Goal: Navigation & Orientation: Find specific page/section

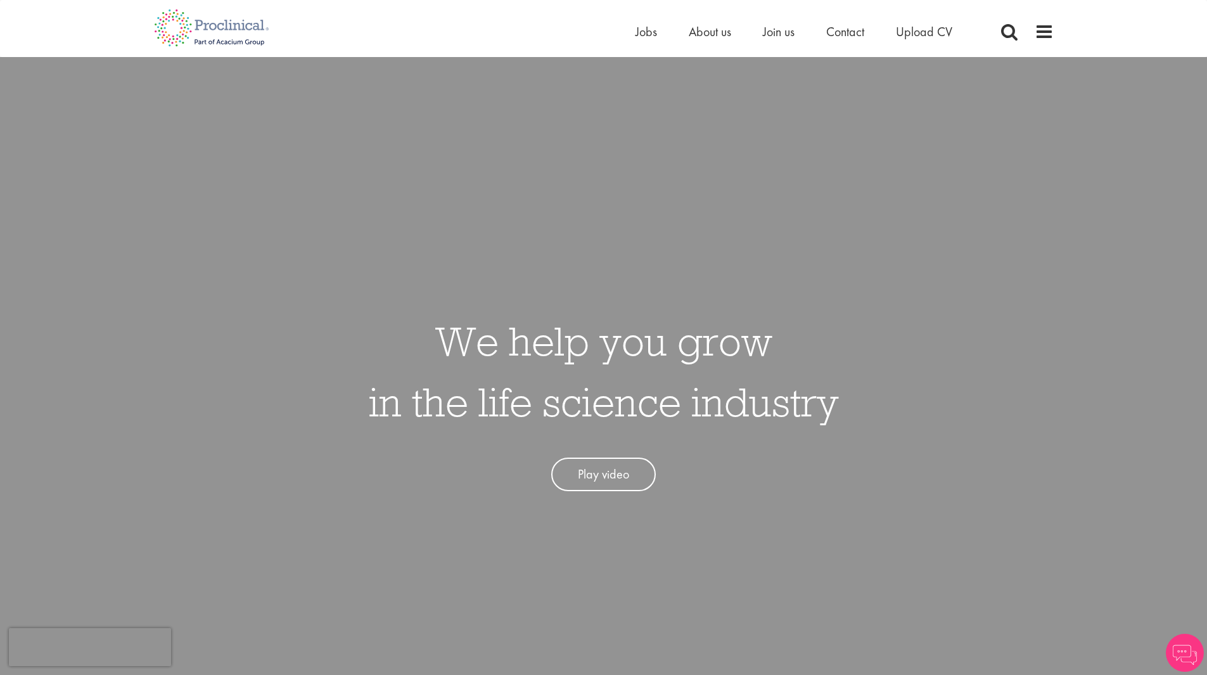
click at [805, 319] on h1 "We help you grow in the life science industry" at bounding box center [604, 372] width 470 height 122
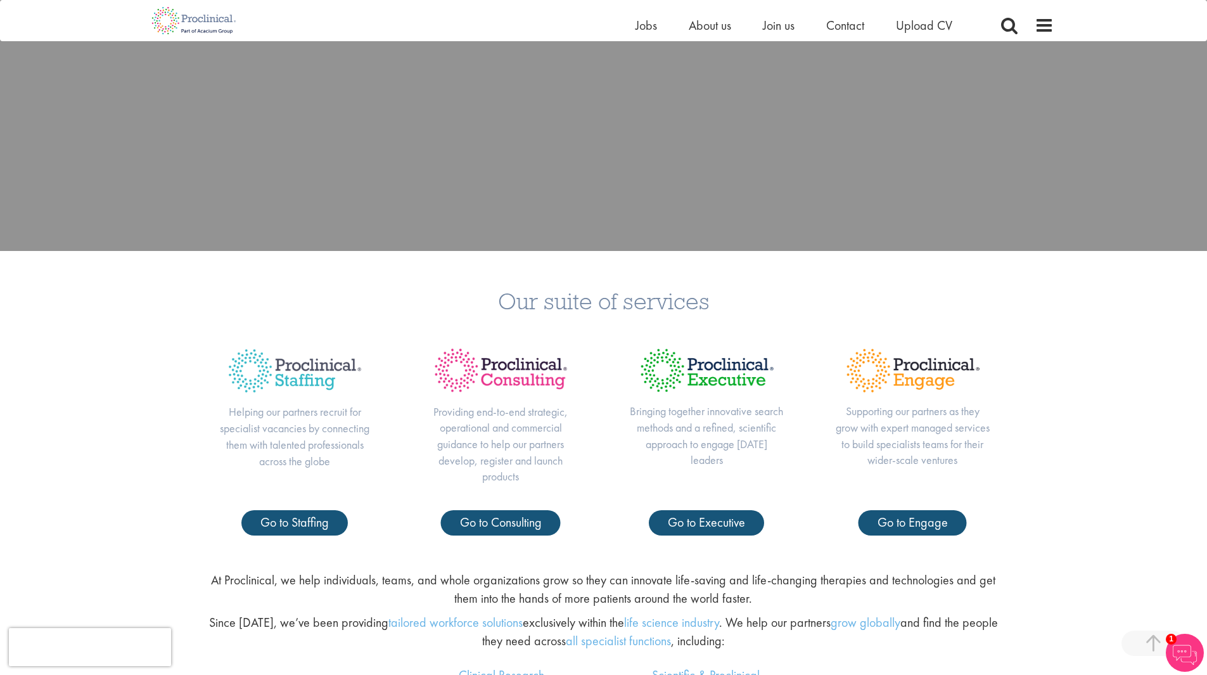
scroll to position [507, 0]
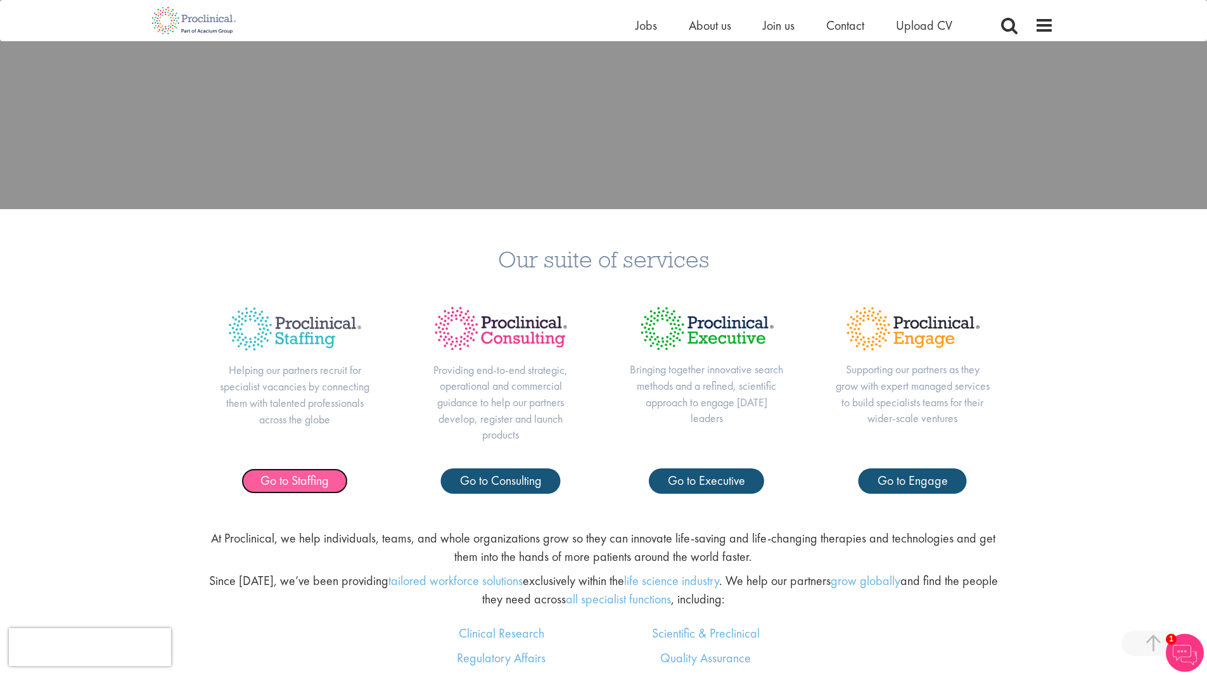
click at [323, 481] on span "Go to Staffing" at bounding box center [294, 480] width 68 height 16
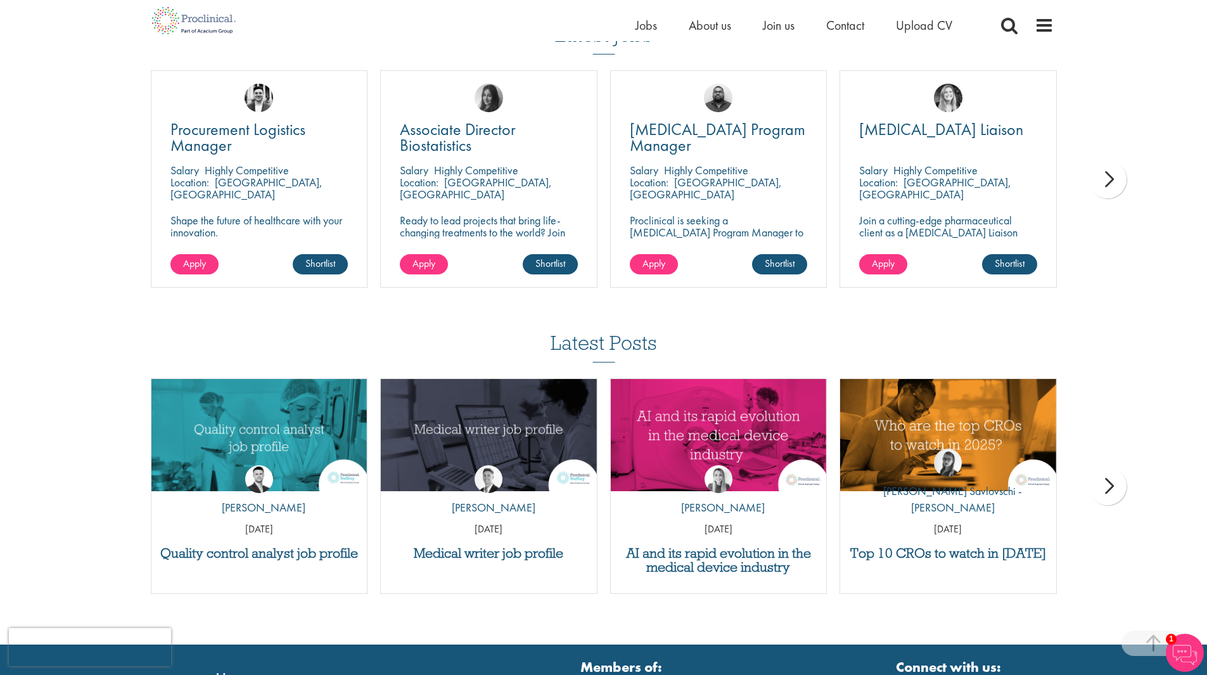
scroll to position [1141, 0]
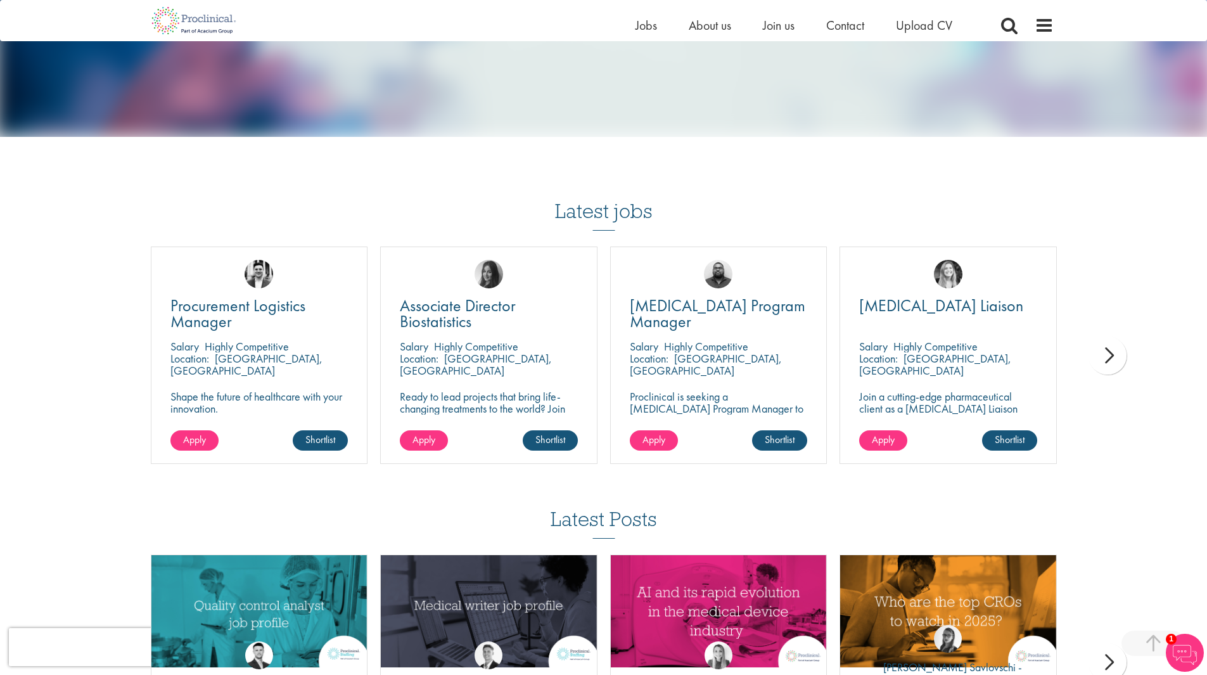
click at [1096, 338] on div "next" at bounding box center [1108, 356] width 38 height 38
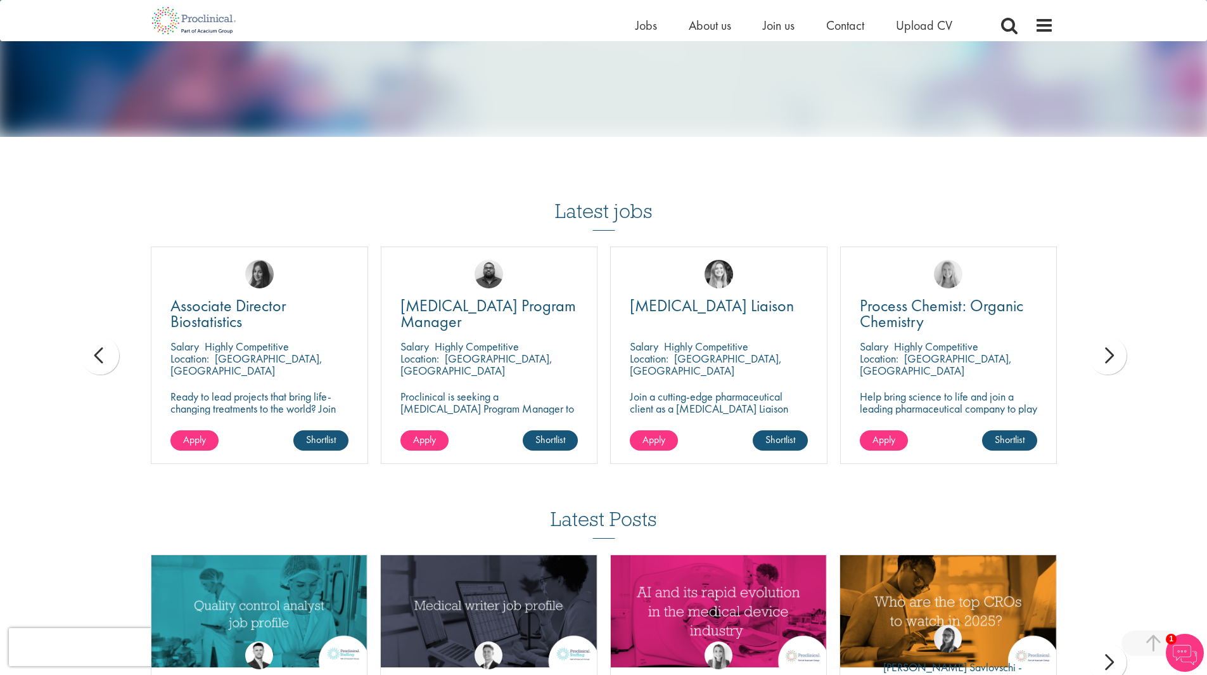
click at [1117, 345] on div "next" at bounding box center [1108, 356] width 38 height 38
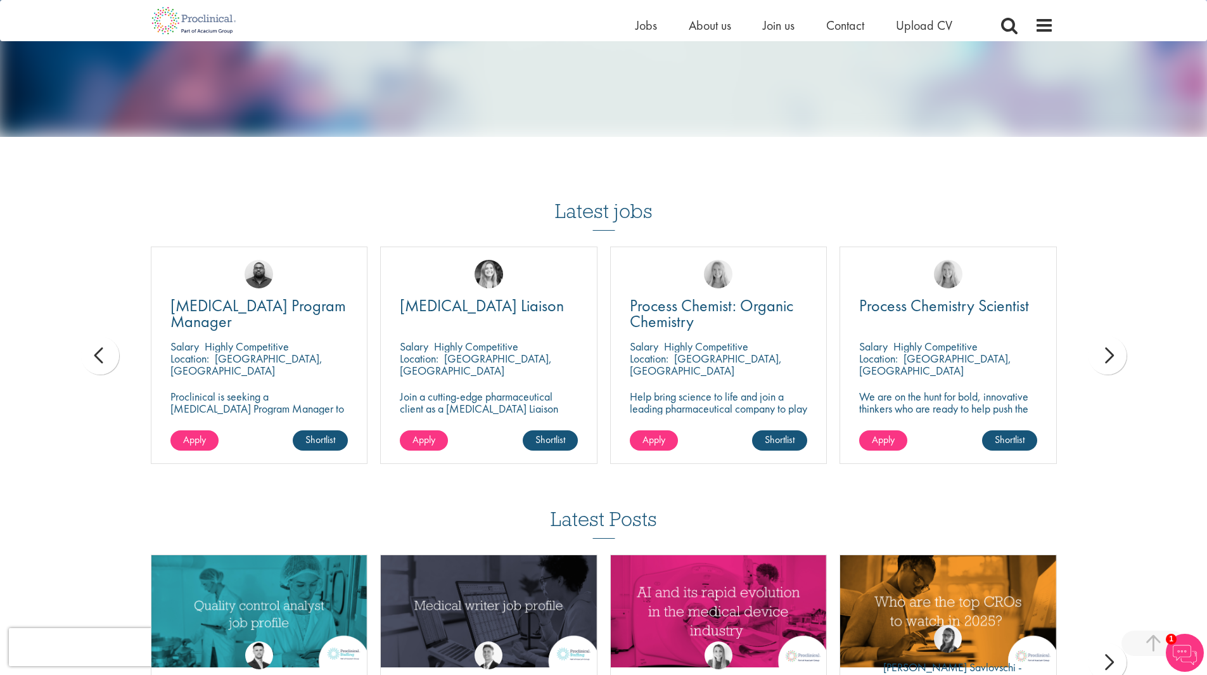
click at [1117, 345] on div "next" at bounding box center [1108, 356] width 38 height 38
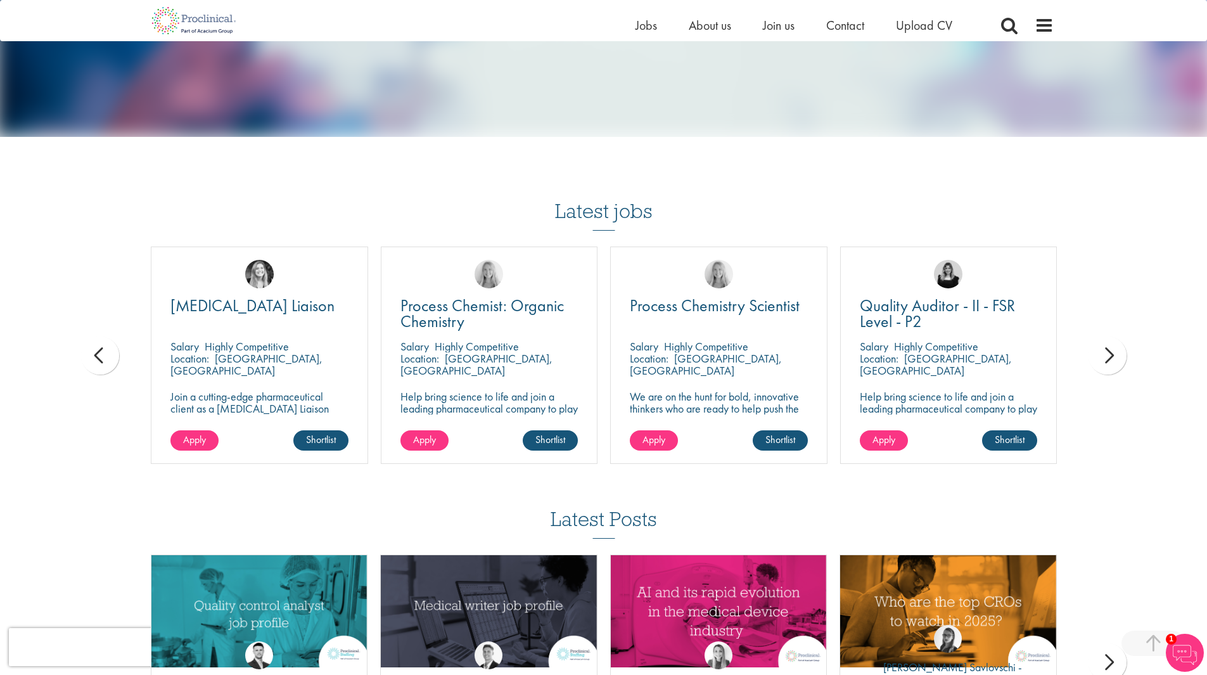
click at [1117, 345] on div "next" at bounding box center [1108, 356] width 38 height 38
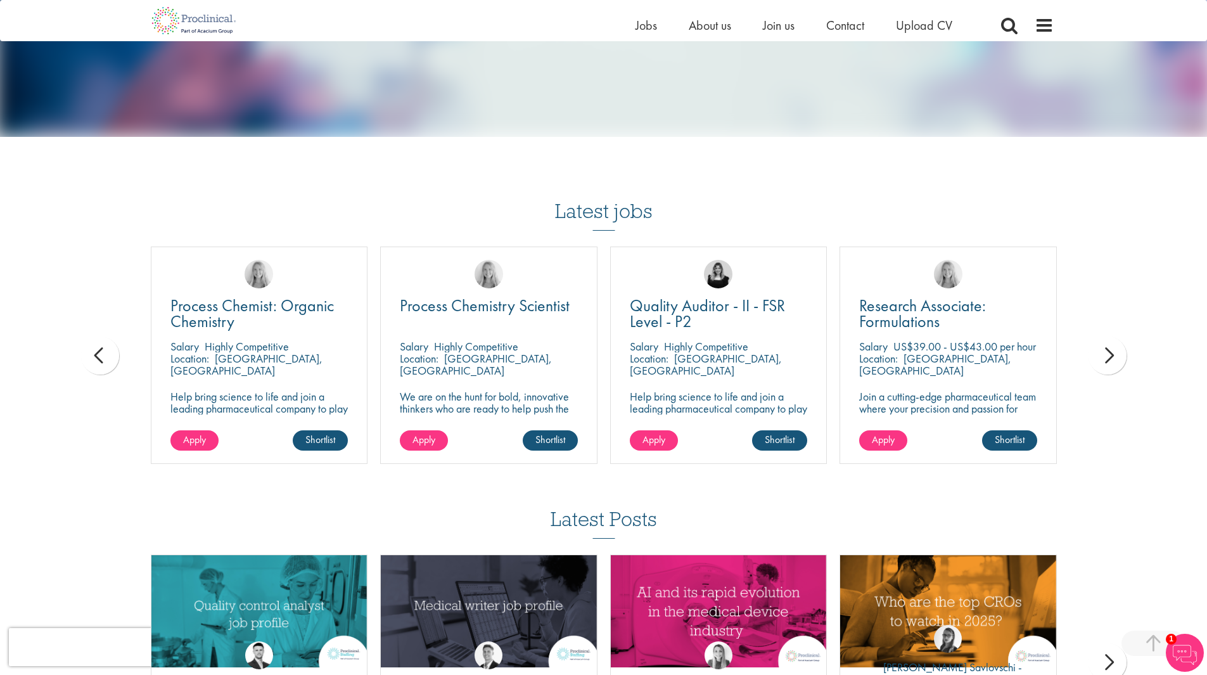
click at [1117, 345] on div "next" at bounding box center [1108, 356] width 38 height 38
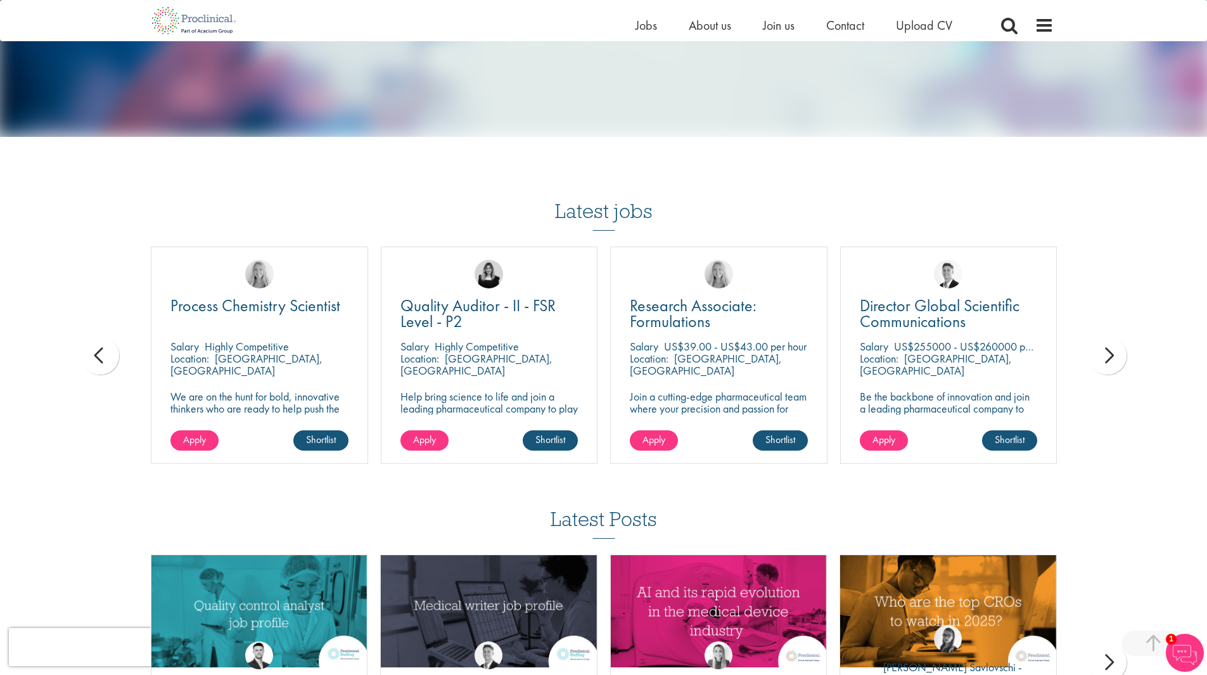
click at [1117, 345] on div "next" at bounding box center [1108, 356] width 38 height 38
